Goal: Communication & Community: Participate in discussion

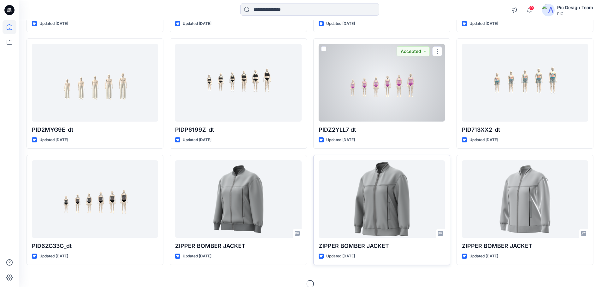
scroll to position [524, 0]
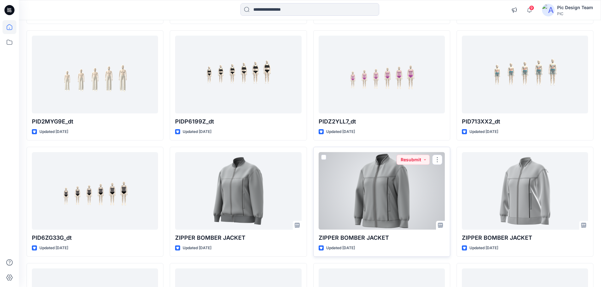
click at [386, 190] on div at bounding box center [381, 191] width 126 height 78
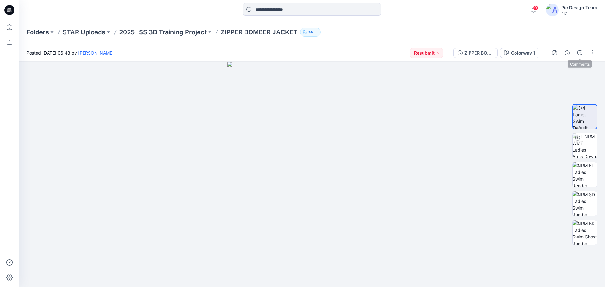
click at [579, 51] on icon "button" at bounding box center [580, 52] width 5 height 5
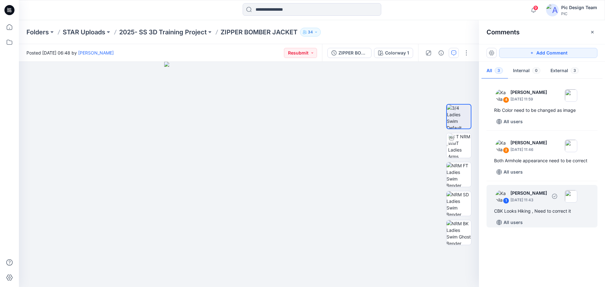
click at [543, 208] on div "CBK Looks Hiking , Need to correct it" at bounding box center [542, 211] width 96 height 8
click at [526, 102] on p "[DATE] 11:43" at bounding box center [529, 99] width 37 height 6
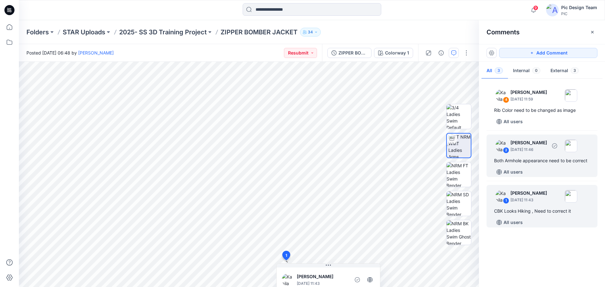
click at [578, 102] on img at bounding box center [571, 95] width 13 height 13
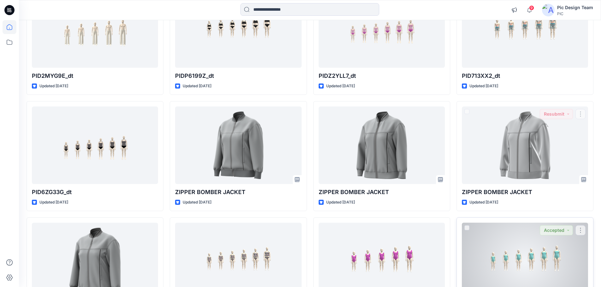
scroll to position [650, 0]
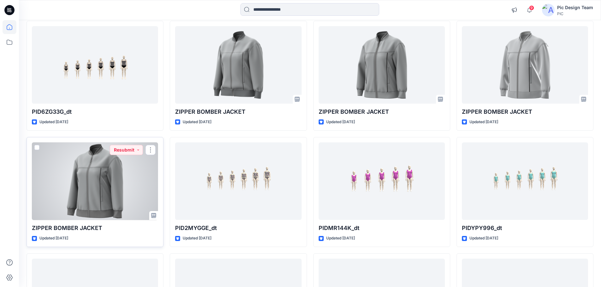
click at [127, 188] on div at bounding box center [95, 182] width 126 height 78
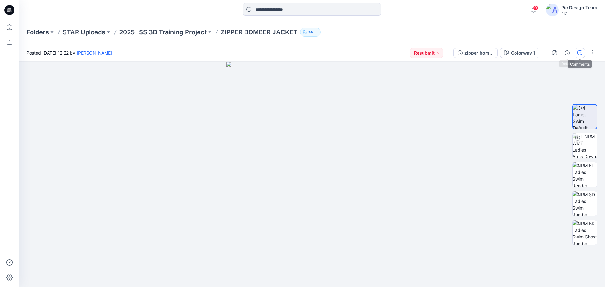
click at [584, 53] on button "button" at bounding box center [580, 53] width 10 height 10
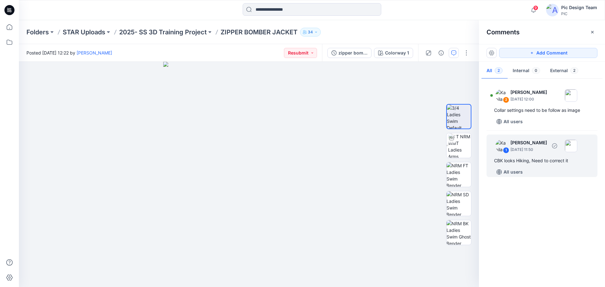
click at [540, 96] on p "[PERSON_NAME]" at bounding box center [529, 93] width 37 height 8
